Goal: Information Seeking & Learning: Learn about a topic

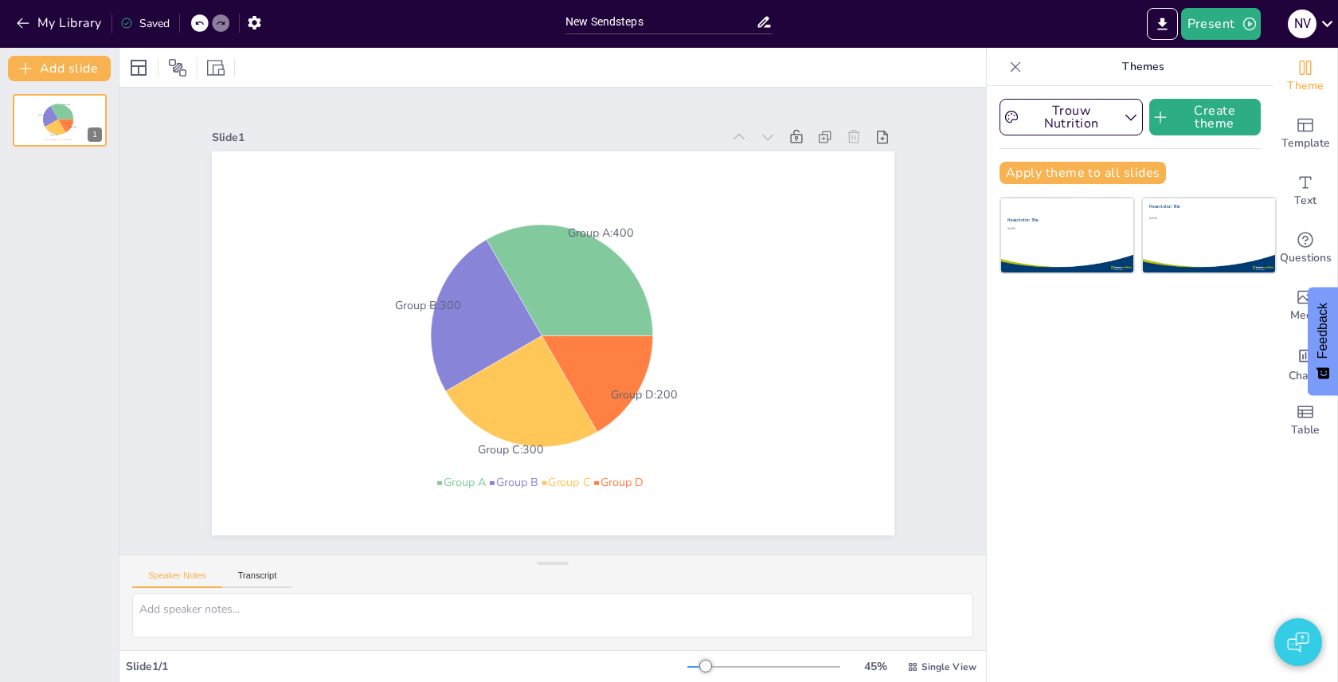
click at [1006, 61] on div at bounding box center [1014, 66] width 25 height 25
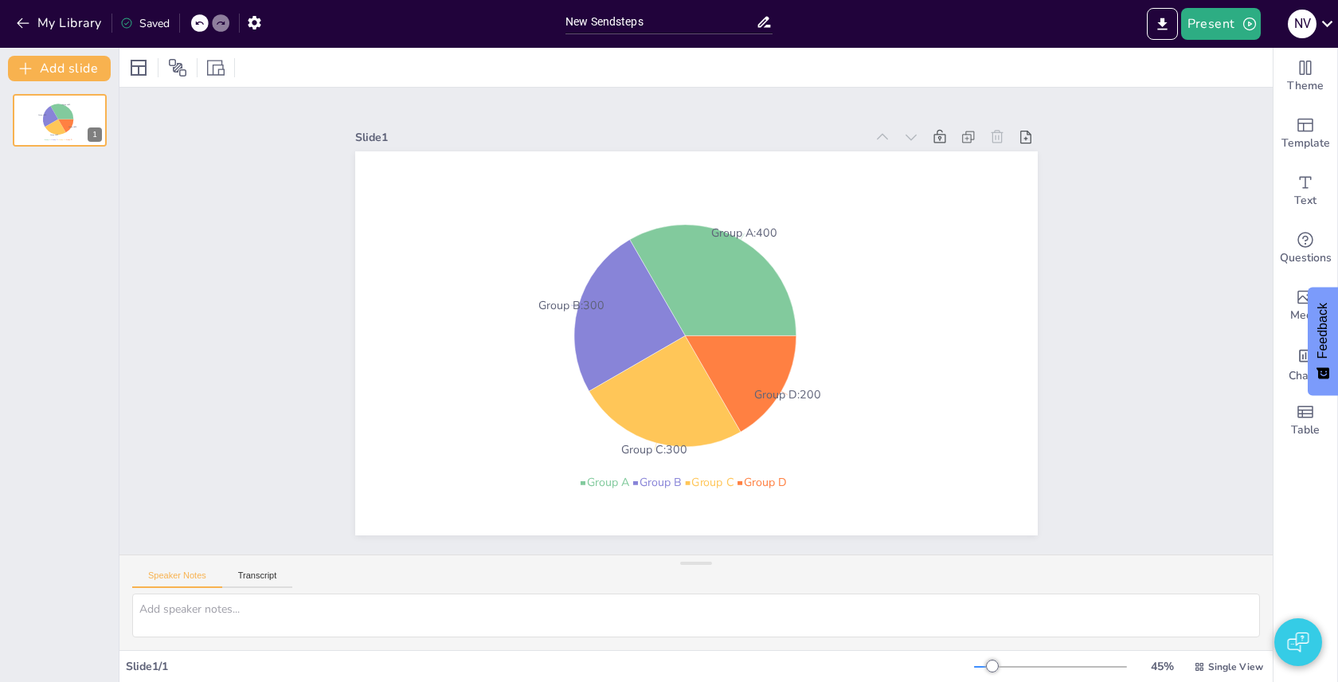
click at [1295, 634] on img "button" at bounding box center [1297, 642] width 21 height 38
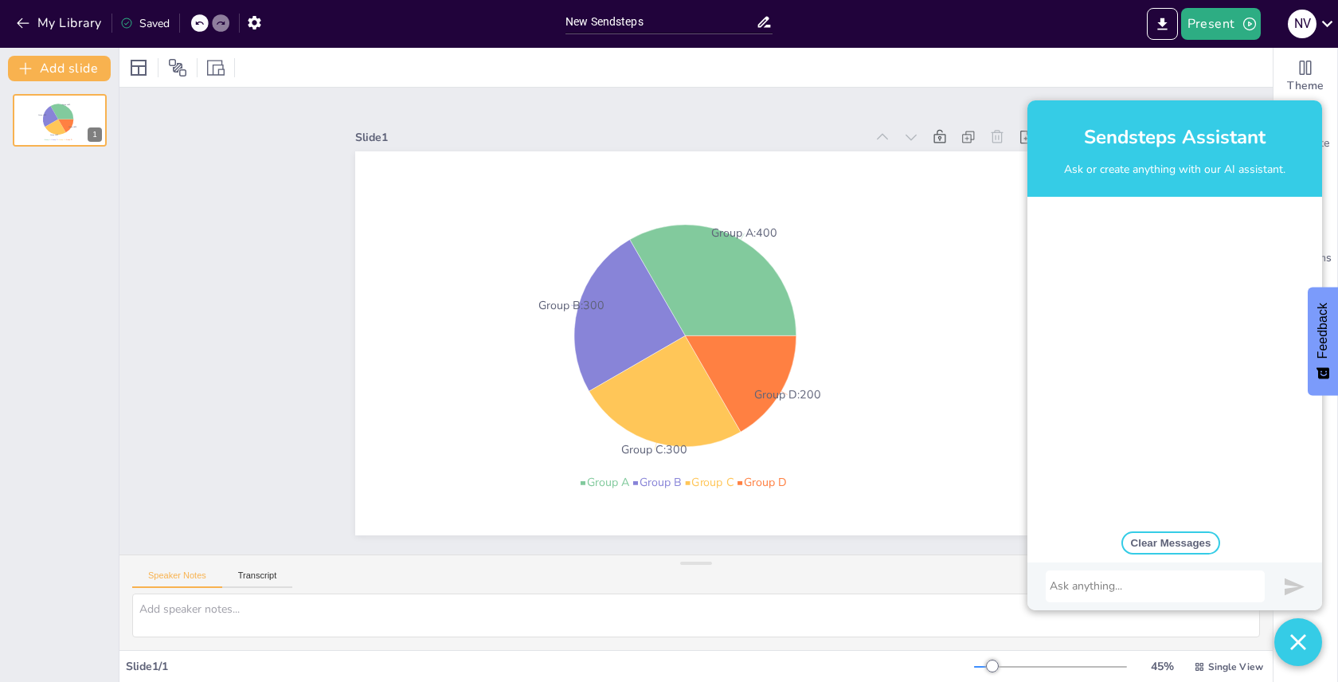
click at [1178, 545] on button "Clear Messages" at bounding box center [1171, 542] width 100 height 23
drag, startPoint x: 1104, startPoint y: 572, endPoint x: 1100, endPoint y: 588, distance: 15.6
click at [1104, 574] on div at bounding box center [1154, 586] width 219 height 32
click at [1100, 588] on div at bounding box center [1154, 586] width 211 height 16
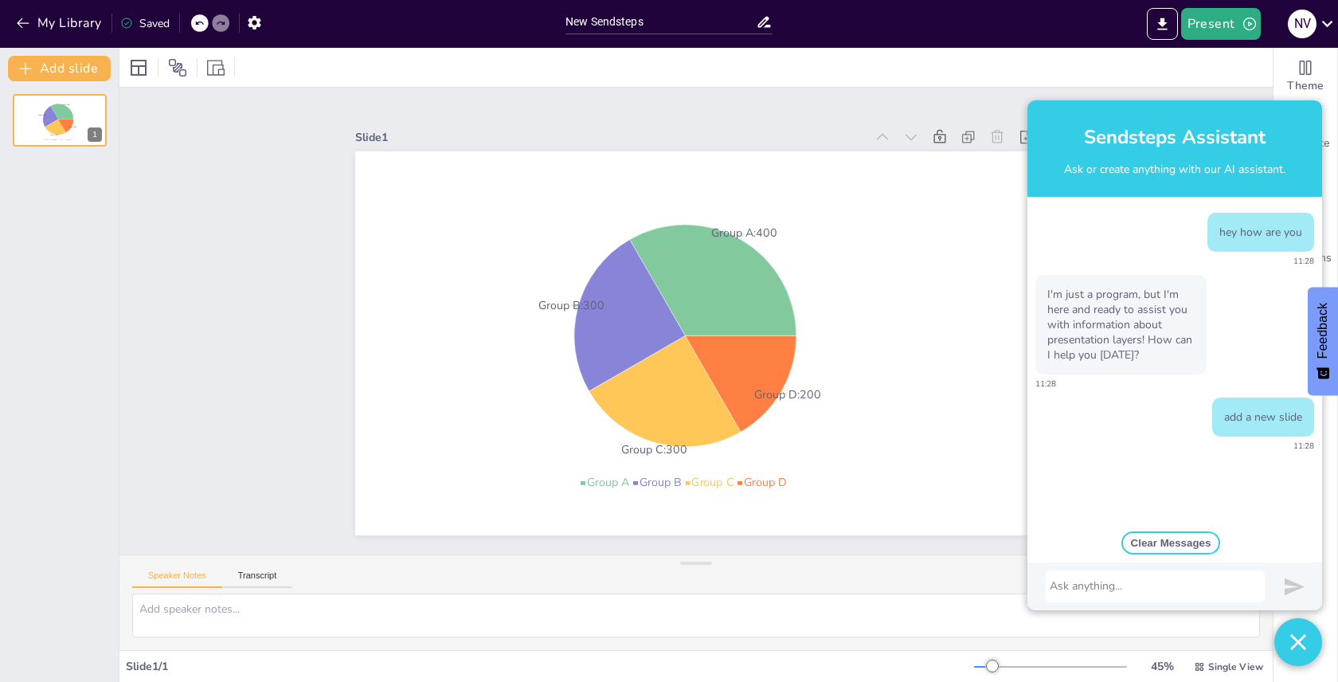
click at [1113, 585] on div at bounding box center [1154, 586] width 211 height 16
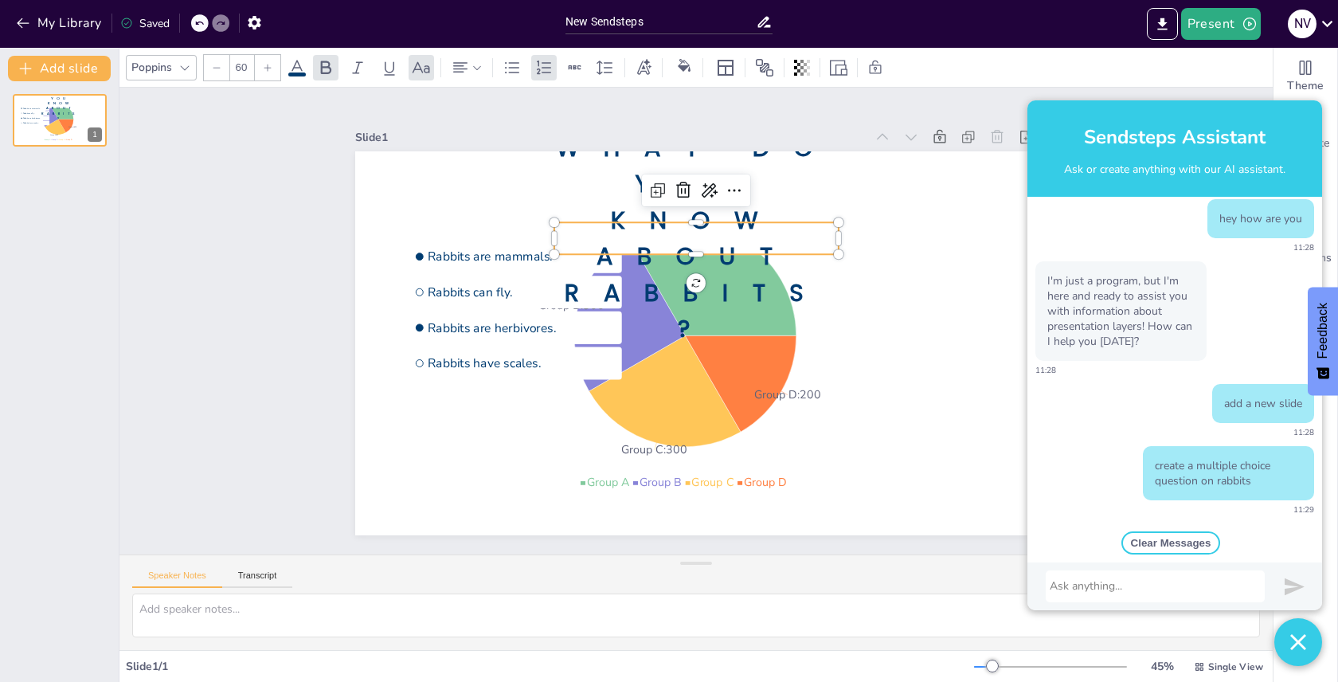
scroll to position [14, 0]
click at [727, 231] on span "What do you know about rabbits?" at bounding box center [696, 238] width 281 height 215
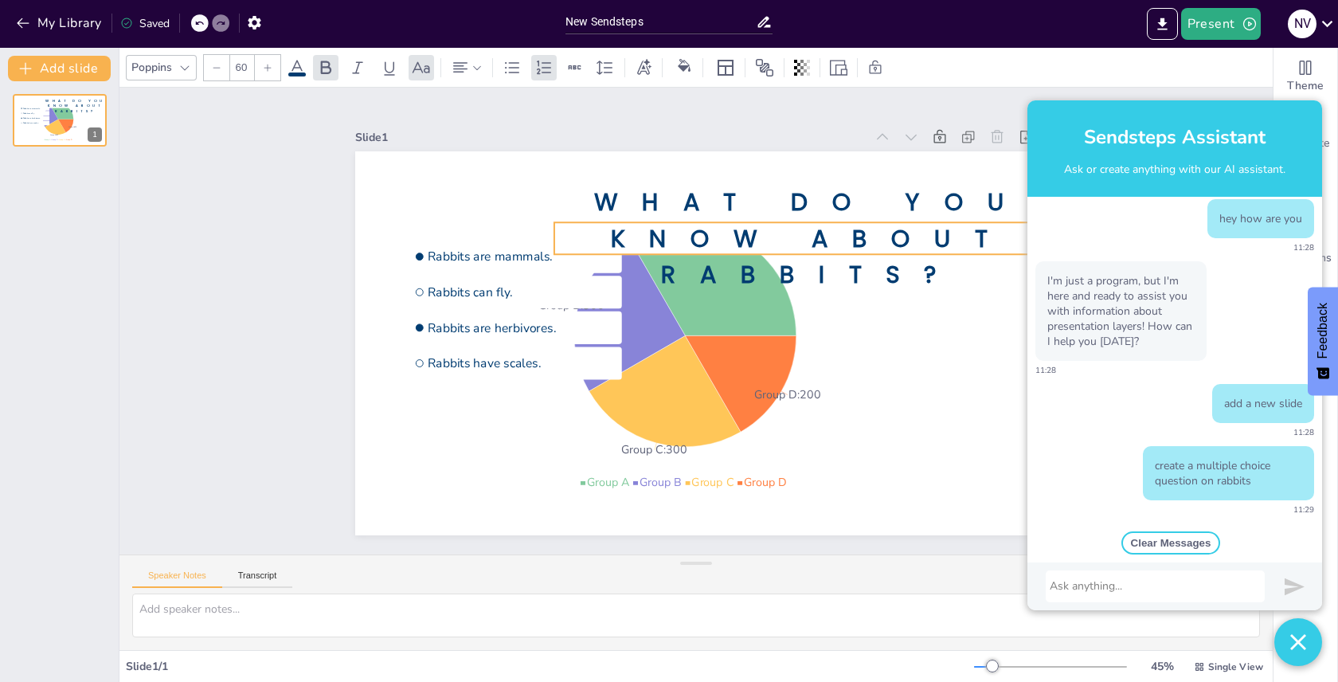
drag, startPoint x: 841, startPoint y: 239, endPoint x: 1069, endPoint y: 256, distance: 229.1
click at [1069, 256] on div "Slide 1 Group A : 400 Group B : 300 Group C : 300 Group D : 200 Group A Group B…" at bounding box center [695, 369] width 1153 height 562
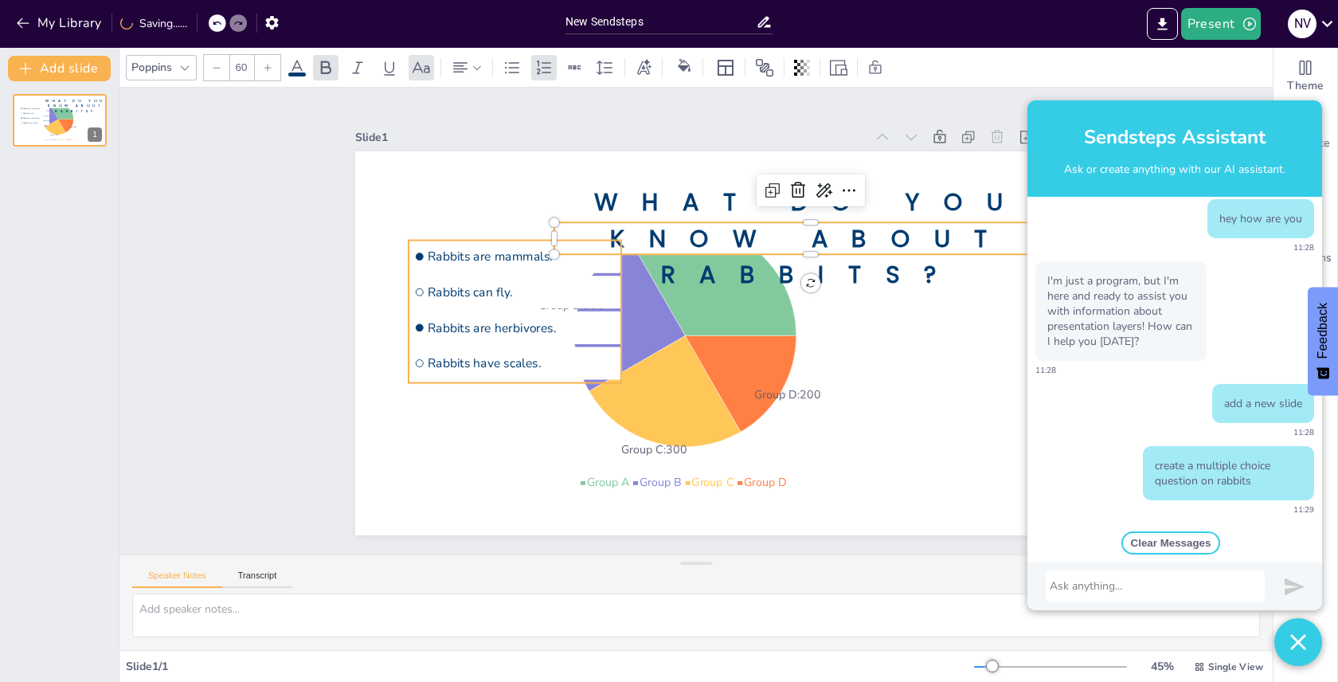
click at [515, 151] on div "Group A : 400 Group B : 300 Group C : 300 Group D : 200 Group A Group B Group C…" at bounding box center [696, 151] width 682 height 0
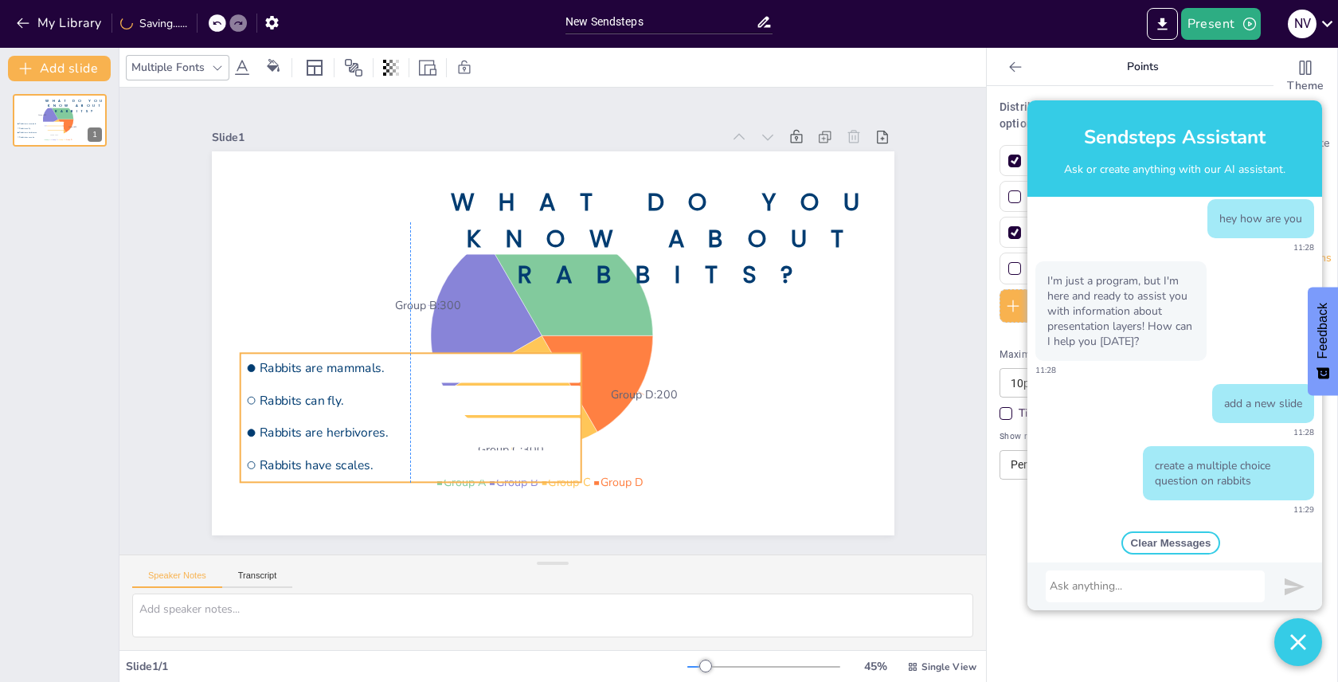
drag, startPoint x: 400, startPoint y: 280, endPoint x: 382, endPoint y: 390, distance: 111.3
click at [375, 393] on li "Rabbits can fly." at bounding box center [410, 399] width 341 height 29
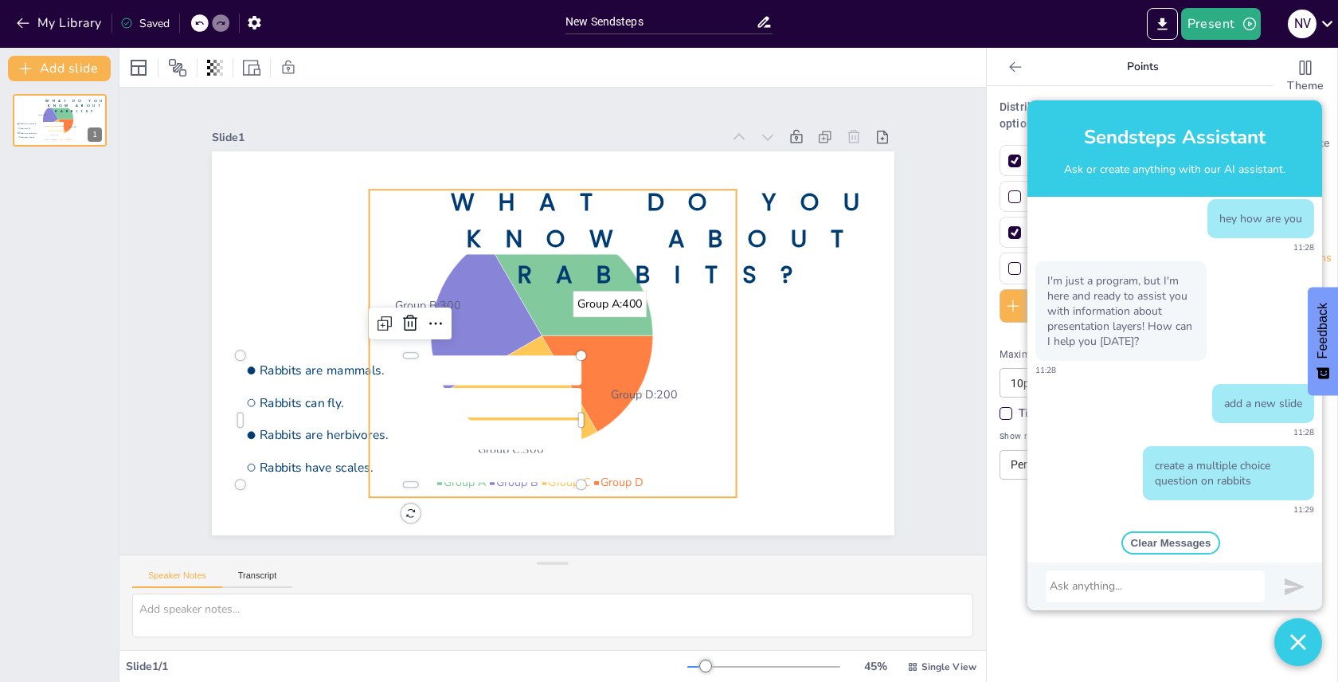
click at [576, 334] on icon at bounding box center [569, 280] width 166 height 111
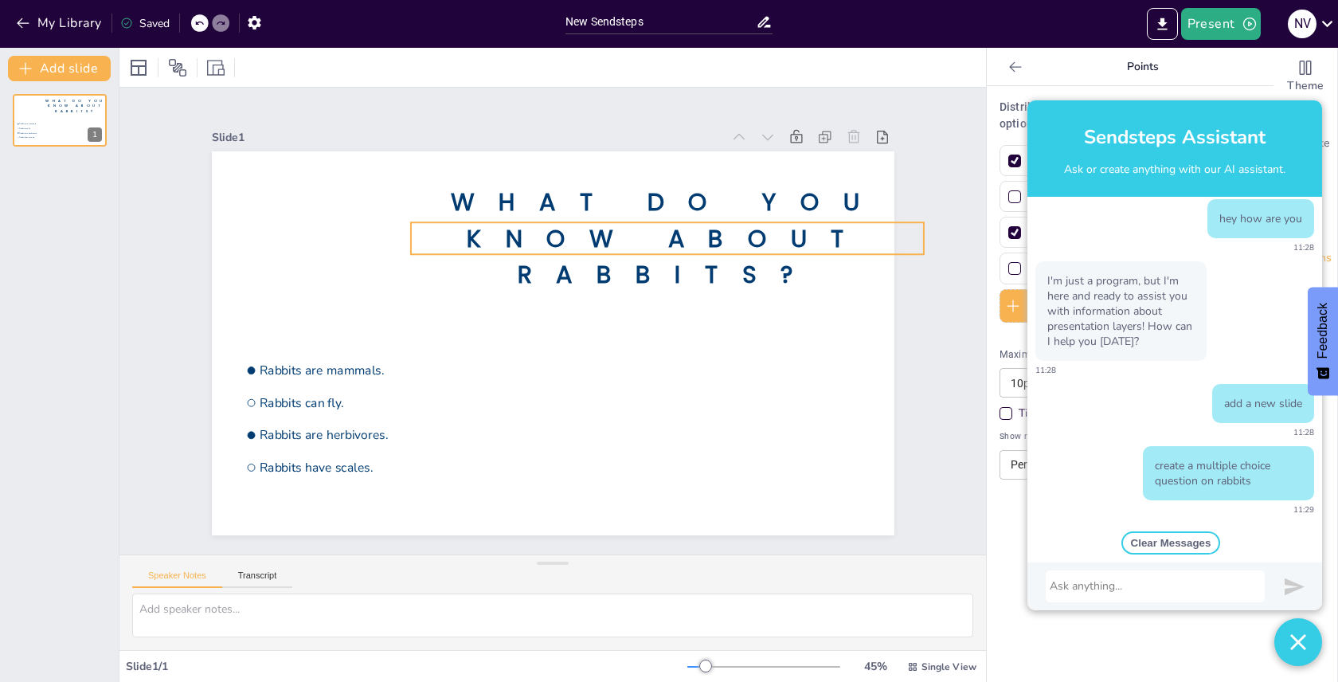
click at [568, 230] on span "What do you know about rabbits?" at bounding box center [666, 238] width 433 height 106
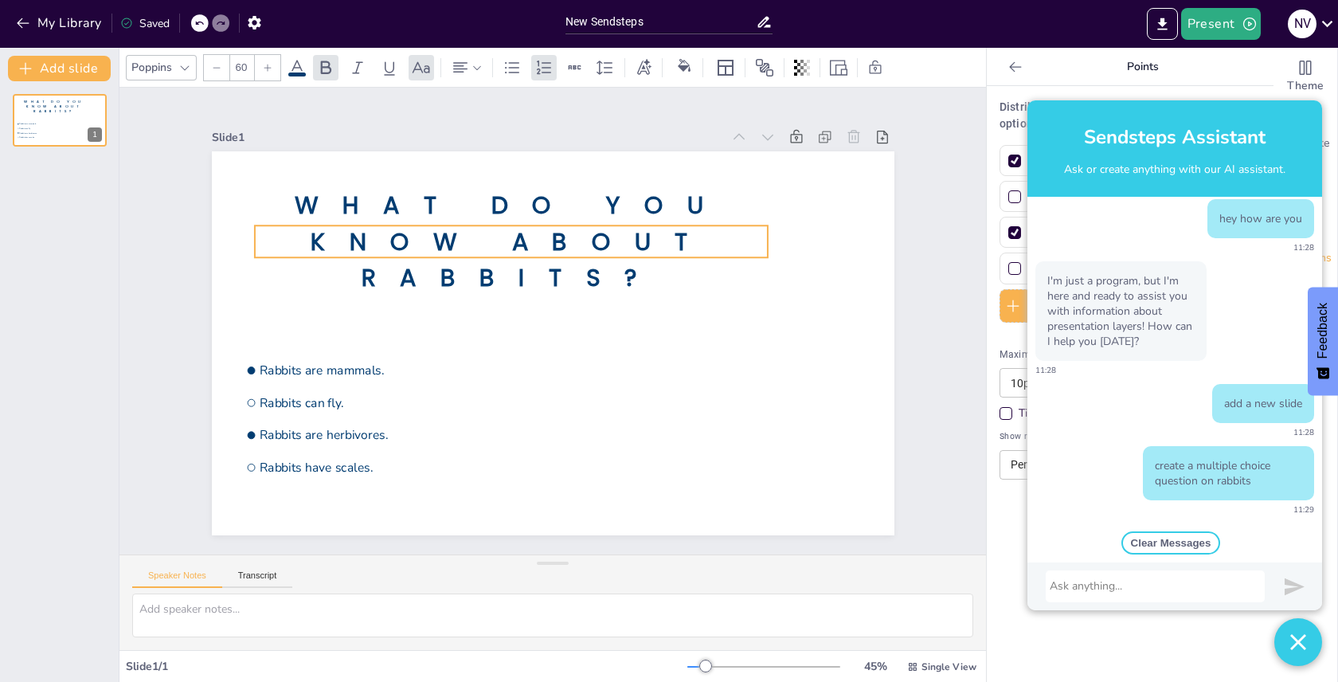
drag, startPoint x: 666, startPoint y: 223, endPoint x: 510, endPoint y: 226, distance: 156.1
click at [510, 226] on span "What do you know about rabbits?" at bounding box center [510, 241] width 433 height 106
click at [441, 258] on div at bounding box center [510, 263] width 513 height 13
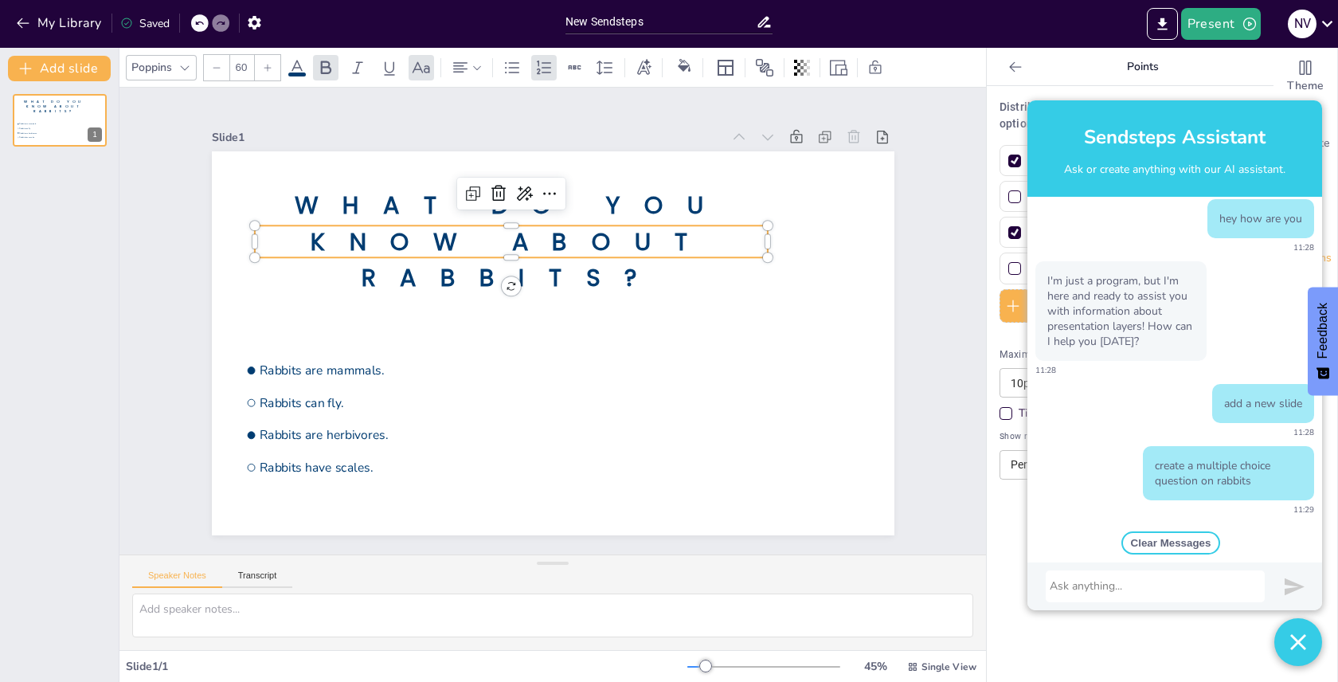
click at [444, 244] on span "What do you know about rabbits?" at bounding box center [510, 241] width 433 height 106
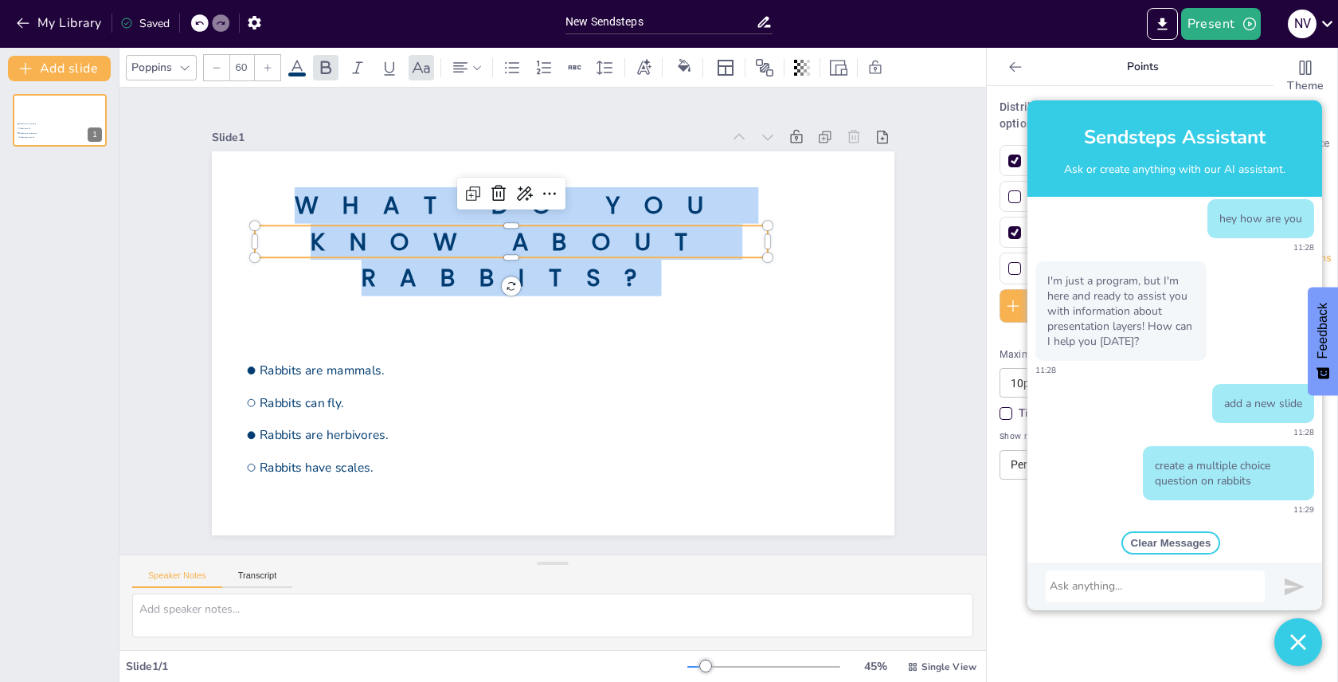
click at [187, 68] on icon at bounding box center [184, 67] width 13 height 13
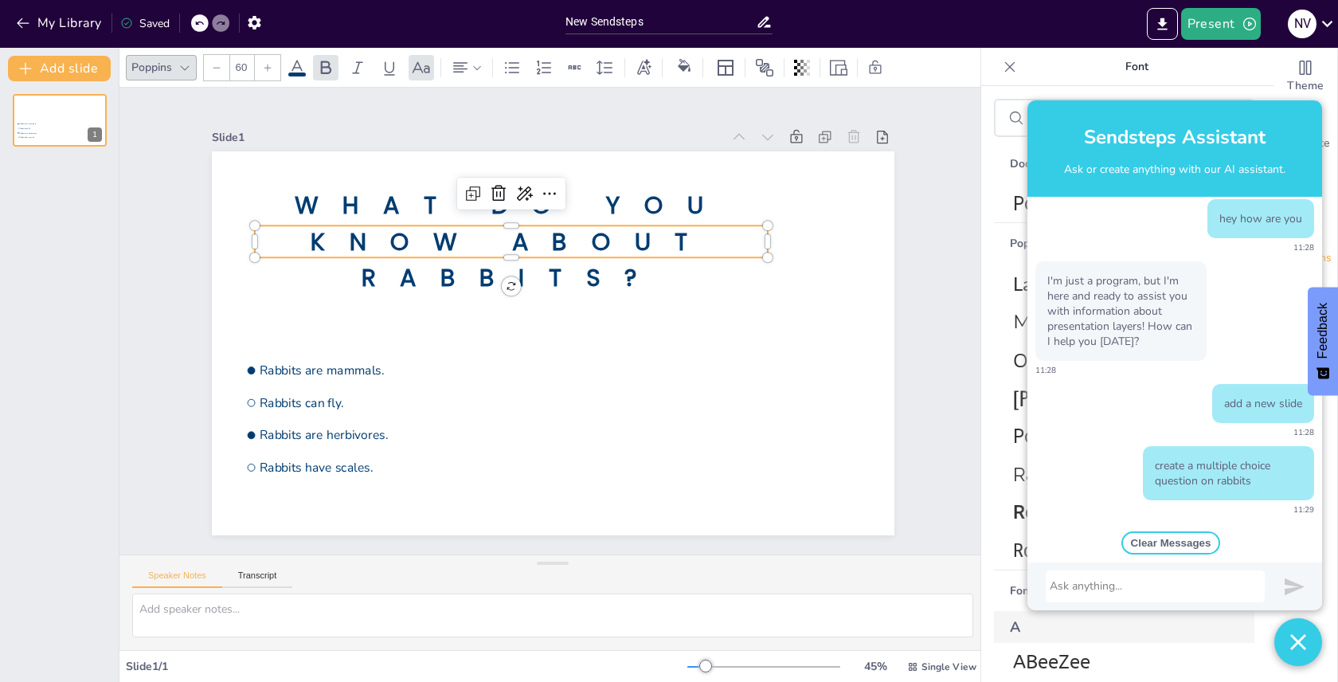
click at [1297, 624] on img "button" at bounding box center [1298, 642] width 16 height 48
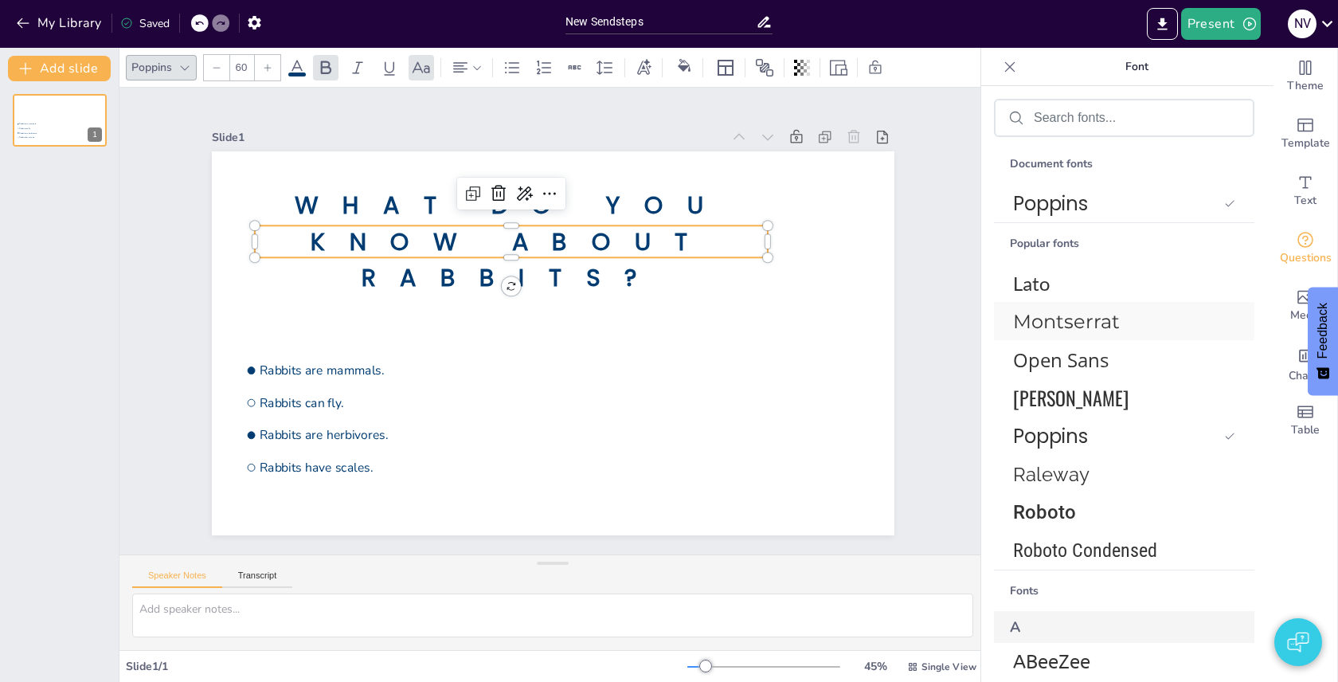
click at [1104, 321] on span "Montserrat" at bounding box center [1121, 321] width 216 height 23
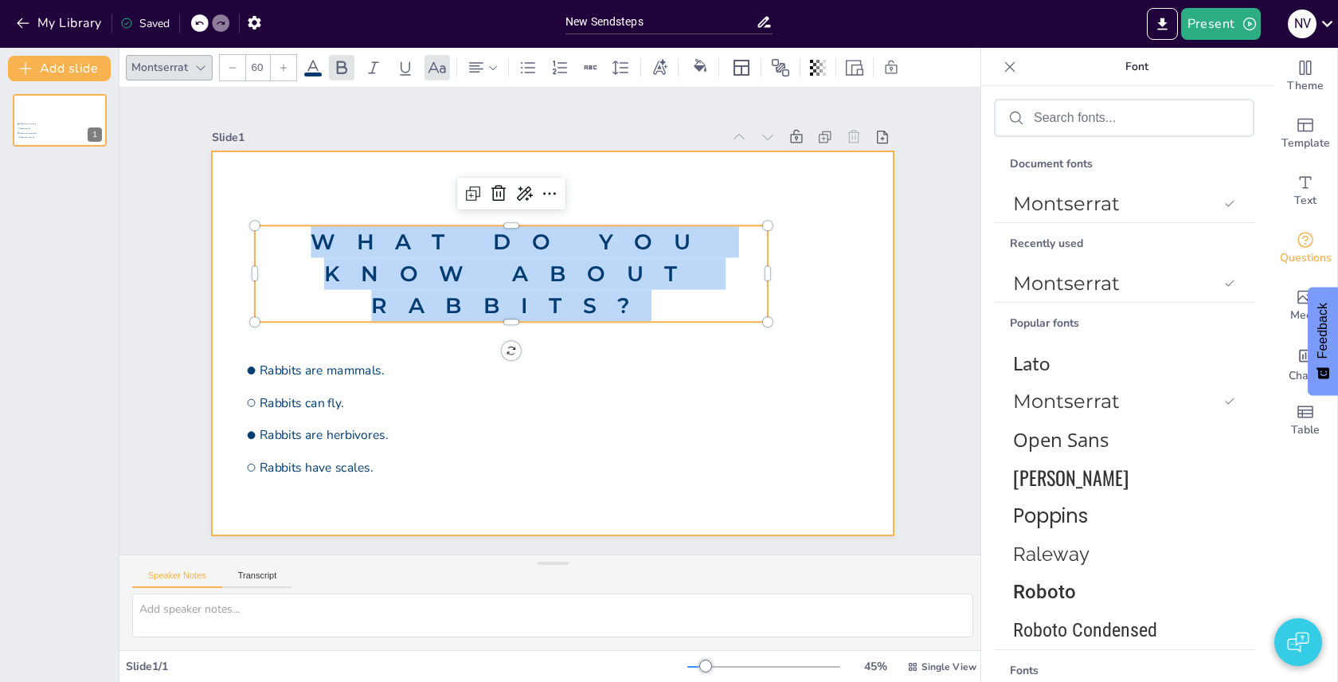
click at [704, 390] on div at bounding box center [553, 343] width 682 height 384
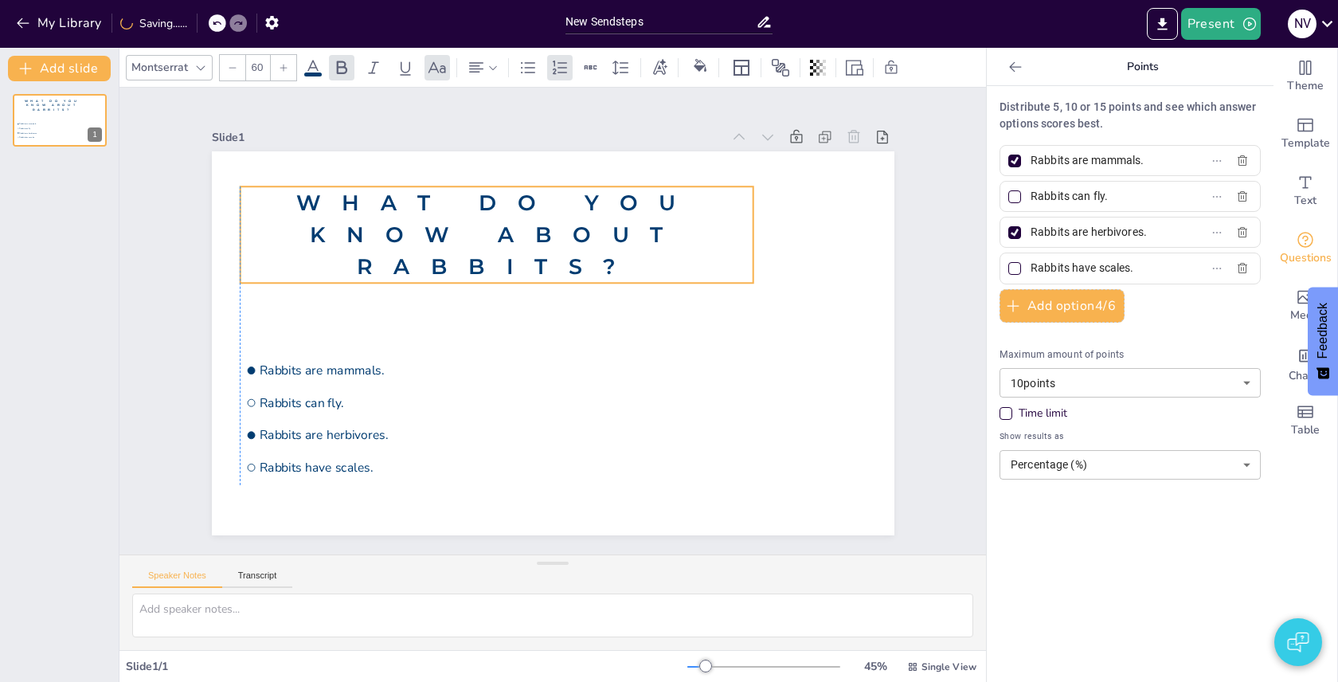
drag, startPoint x: 604, startPoint y: 282, endPoint x: 592, endPoint y: 243, distance: 40.8
click at [592, 243] on span "What do you know about rabbits?" at bounding box center [496, 234] width 400 height 90
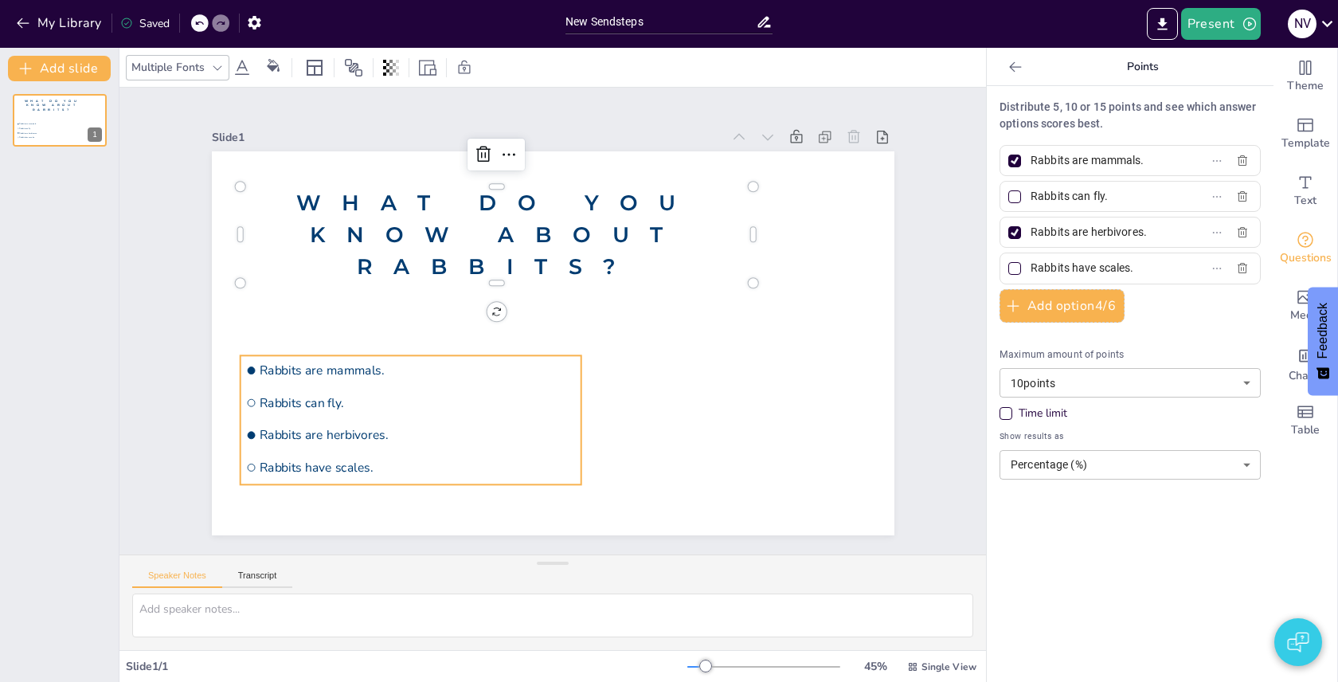
click at [324, 425] on li "Rabbits are herbivores." at bounding box center [410, 434] width 341 height 29
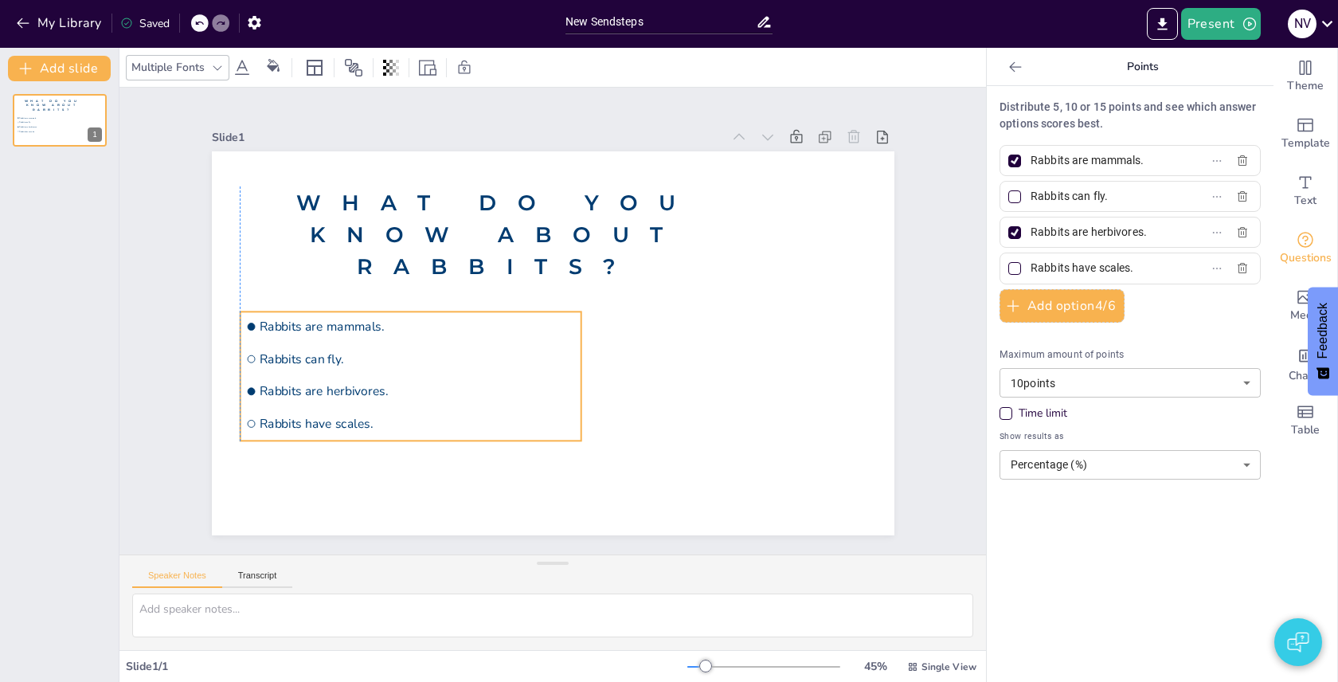
drag, startPoint x: 432, startPoint y: 413, endPoint x: 436, endPoint y: 369, distance: 44.0
click at [436, 369] on li "Rabbits can fly." at bounding box center [410, 358] width 341 height 29
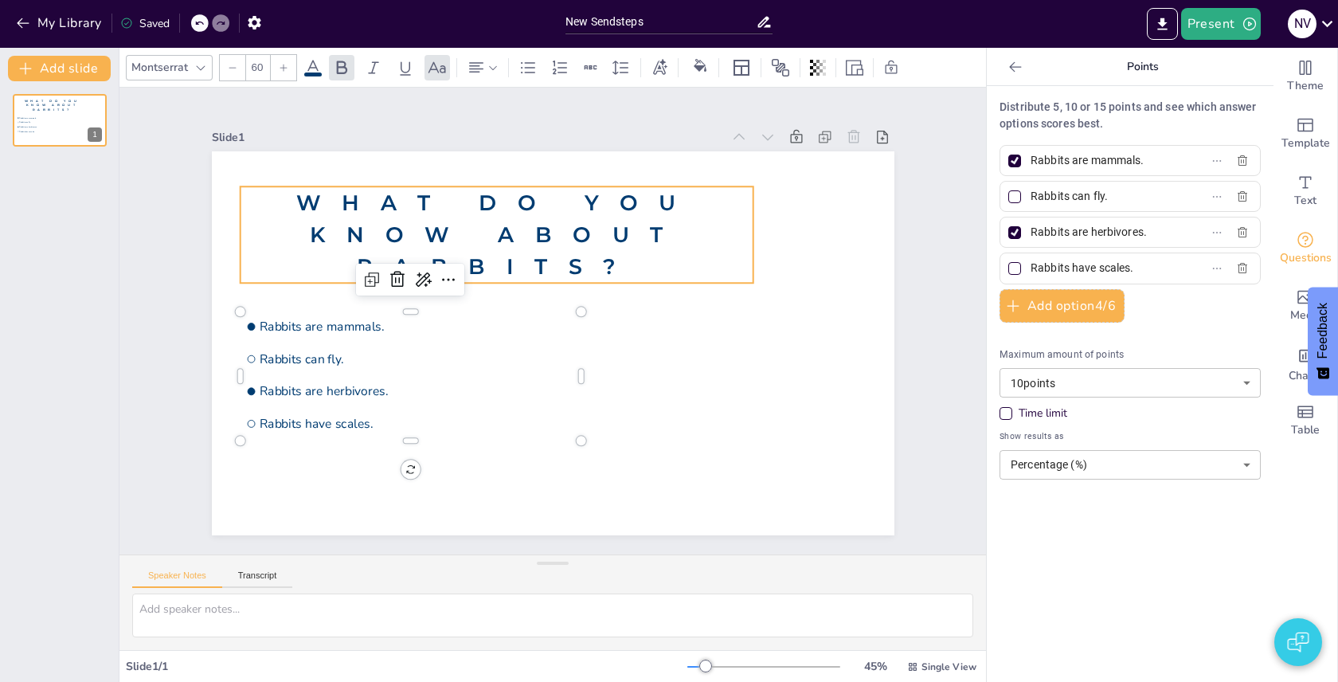
click at [457, 268] on span "What do you know about rabbits?" at bounding box center [496, 234] width 400 height 90
click at [533, 263] on span "What do you know about rabbits?" at bounding box center [496, 234] width 400 height 90
click at [623, 72] on icon at bounding box center [620, 68] width 16 height 14
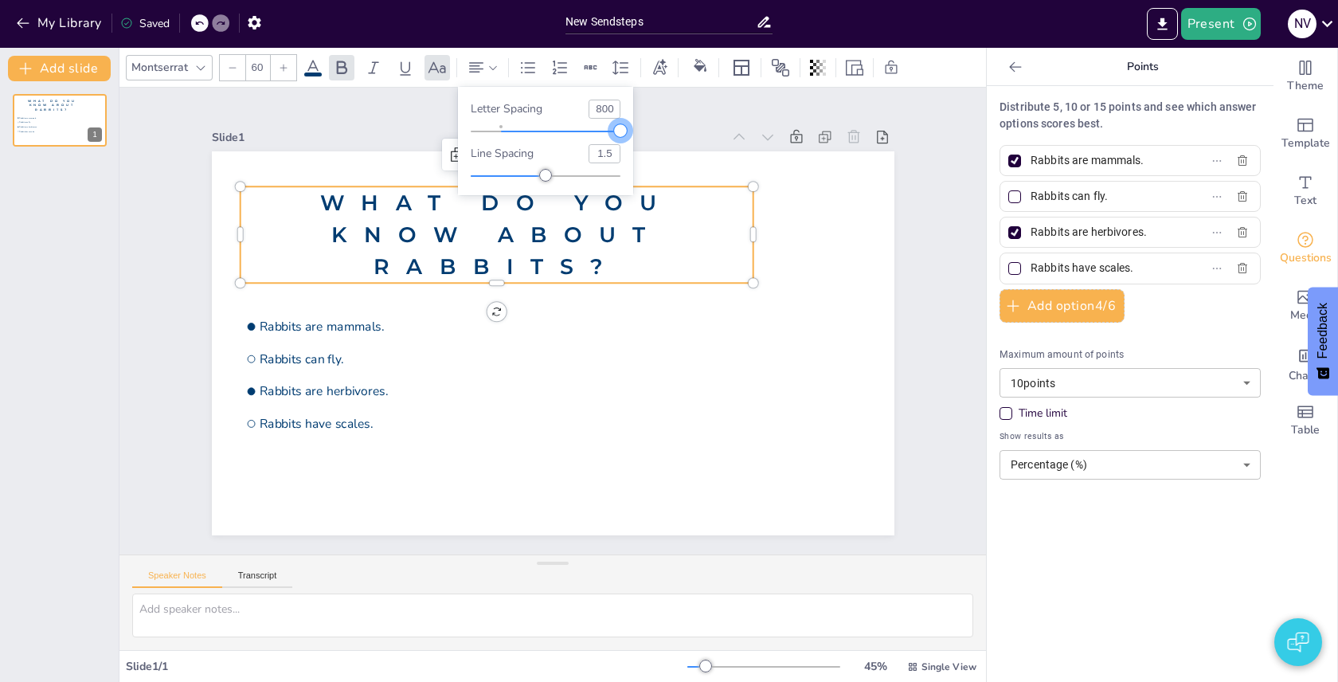
drag, startPoint x: 647, startPoint y: 132, endPoint x: 671, endPoint y: 132, distance: 23.9
click at [671, 132] on body "My Library Saved New Sendsteps Present N V Document fonts Montserrat Recently u…" at bounding box center [669, 341] width 1338 height 682
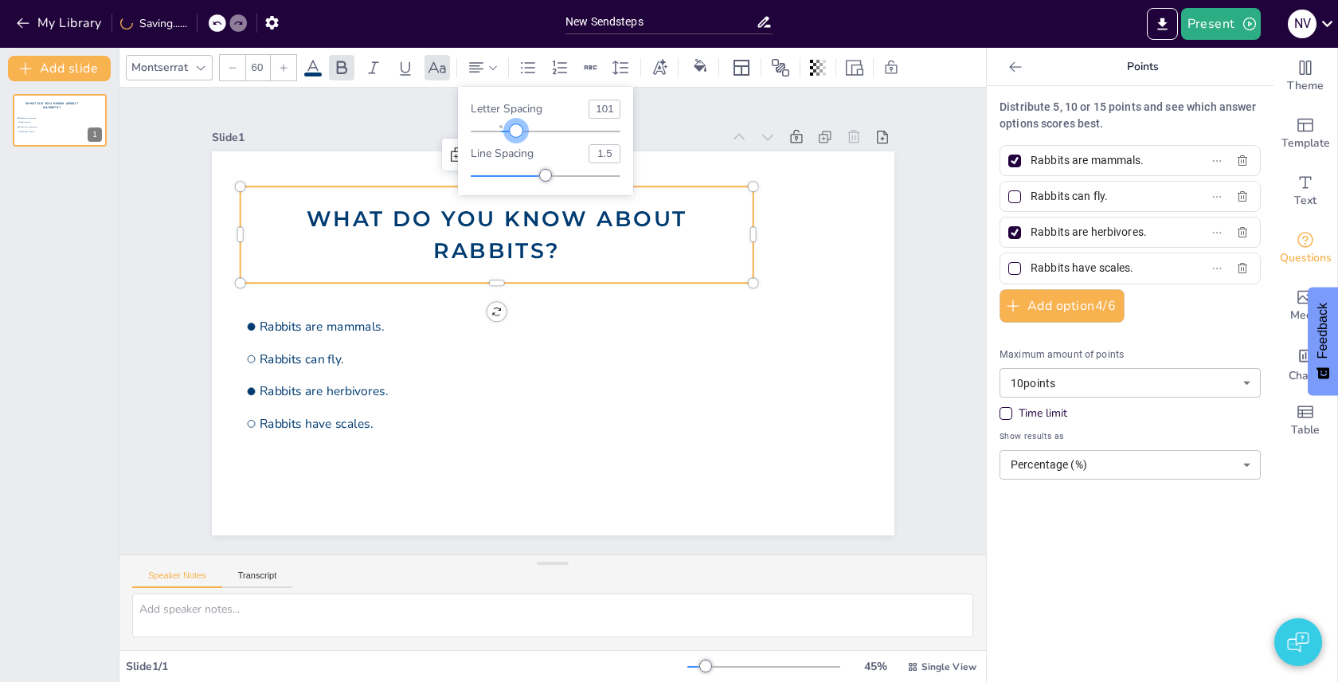
type input "95"
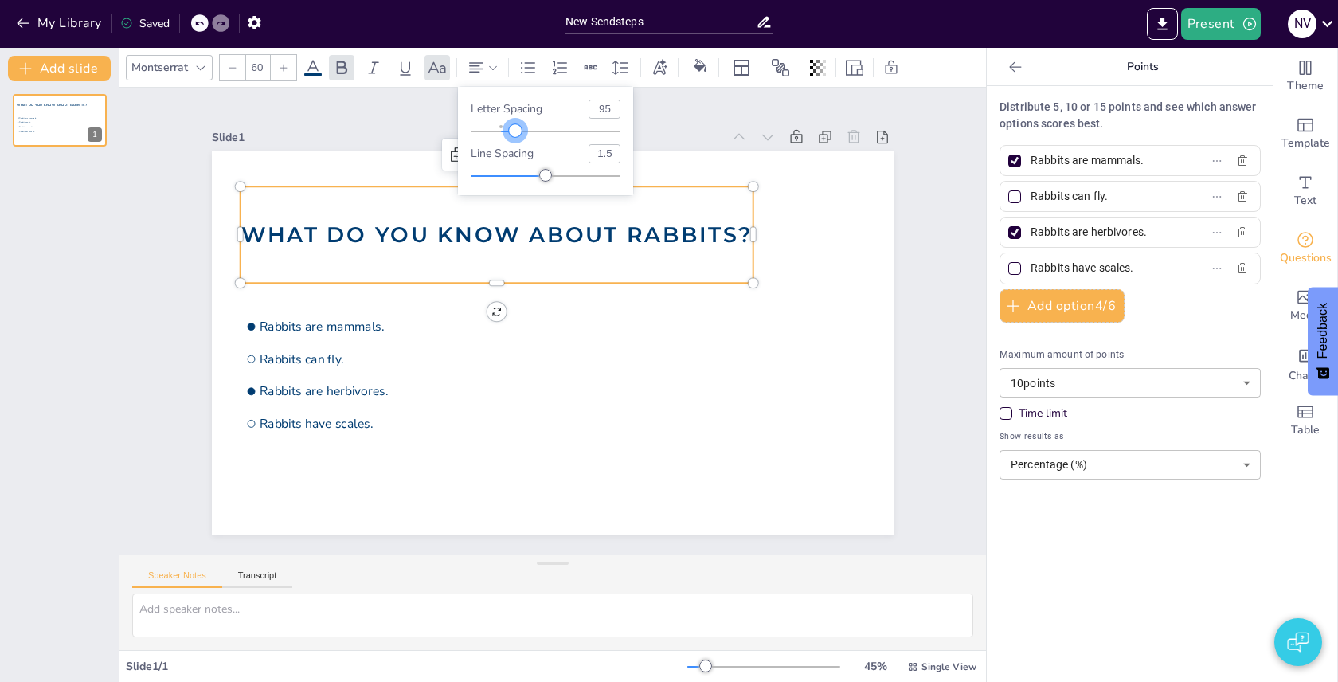
drag, startPoint x: 621, startPoint y: 129, endPoint x: 515, endPoint y: 128, distance: 105.9
click at [515, 128] on div at bounding box center [515, 130] width 13 height 13
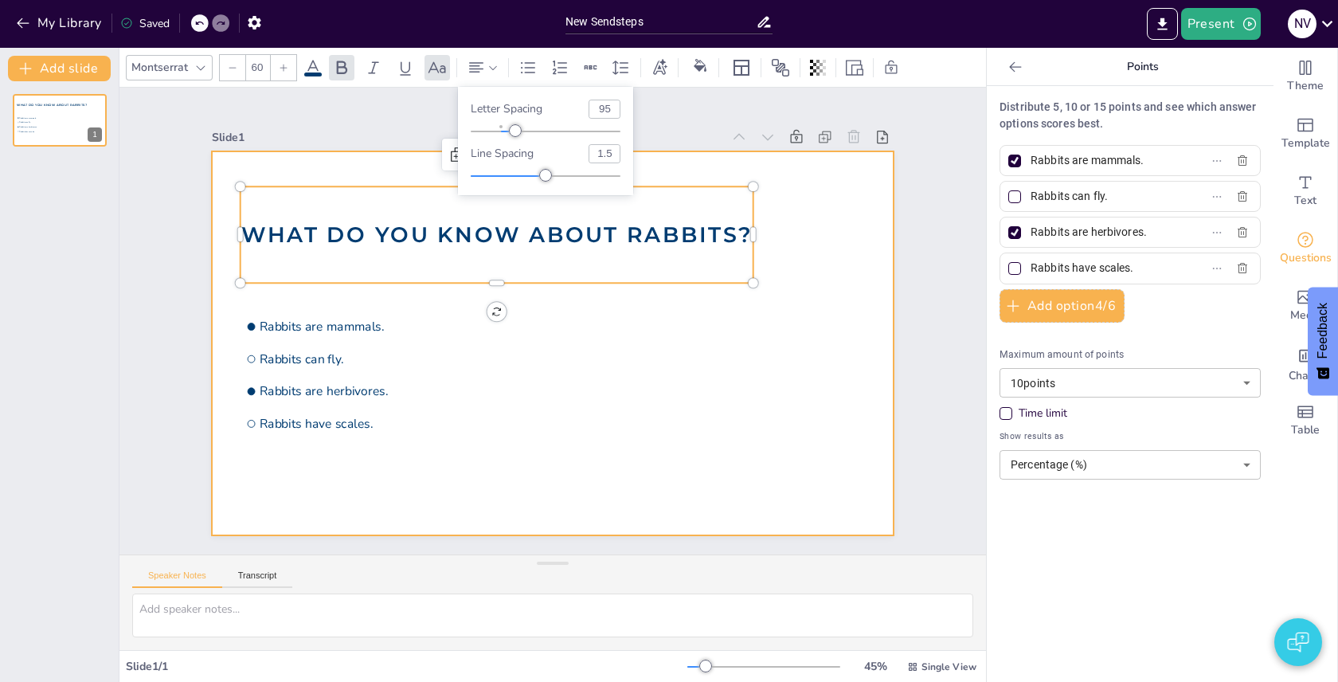
click at [778, 284] on div at bounding box center [553, 343] width 682 height 384
